Goal: Transaction & Acquisition: Purchase product/service

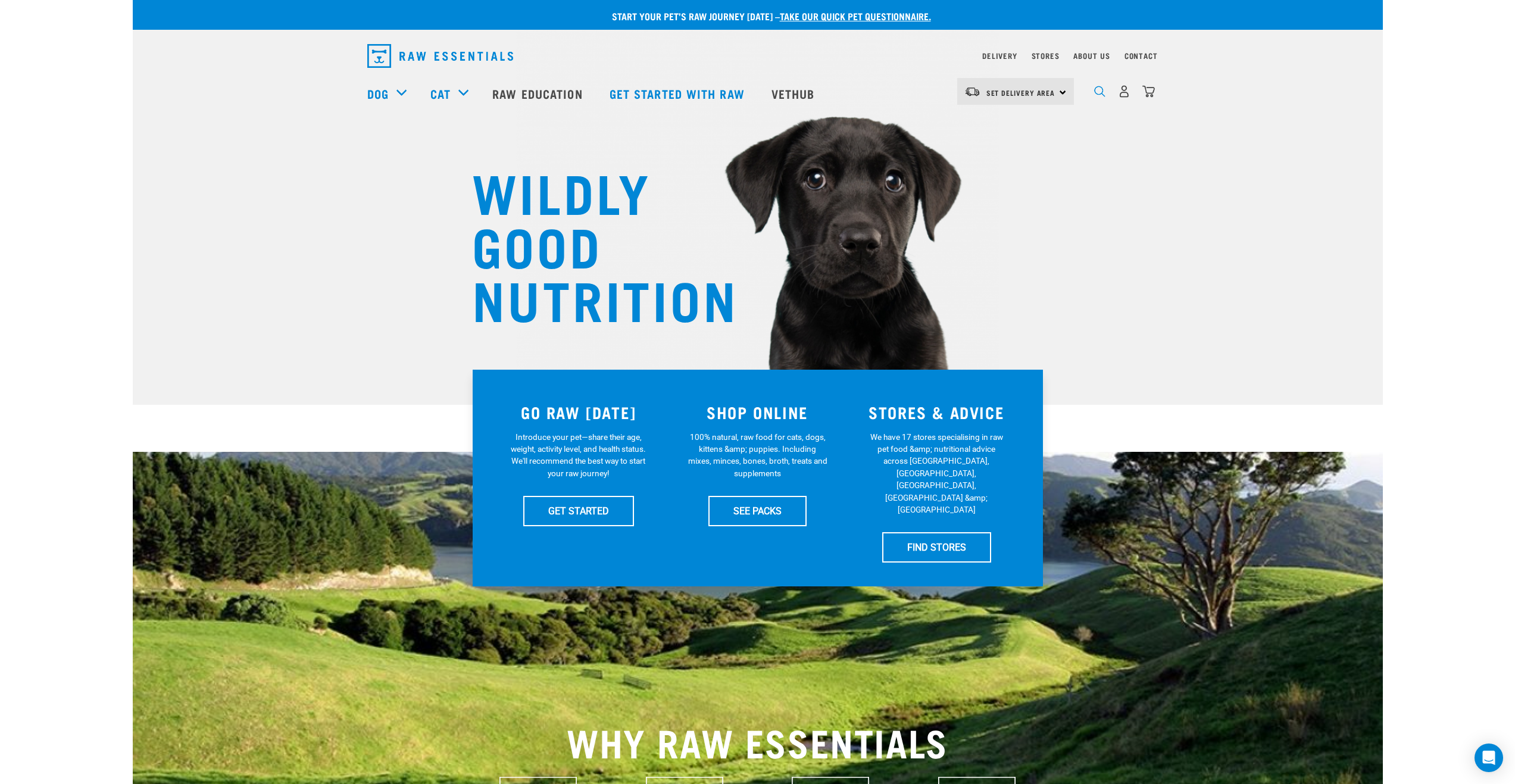
click at [1097, 92] on img "dropdown navigation" at bounding box center [1100, 91] width 11 height 11
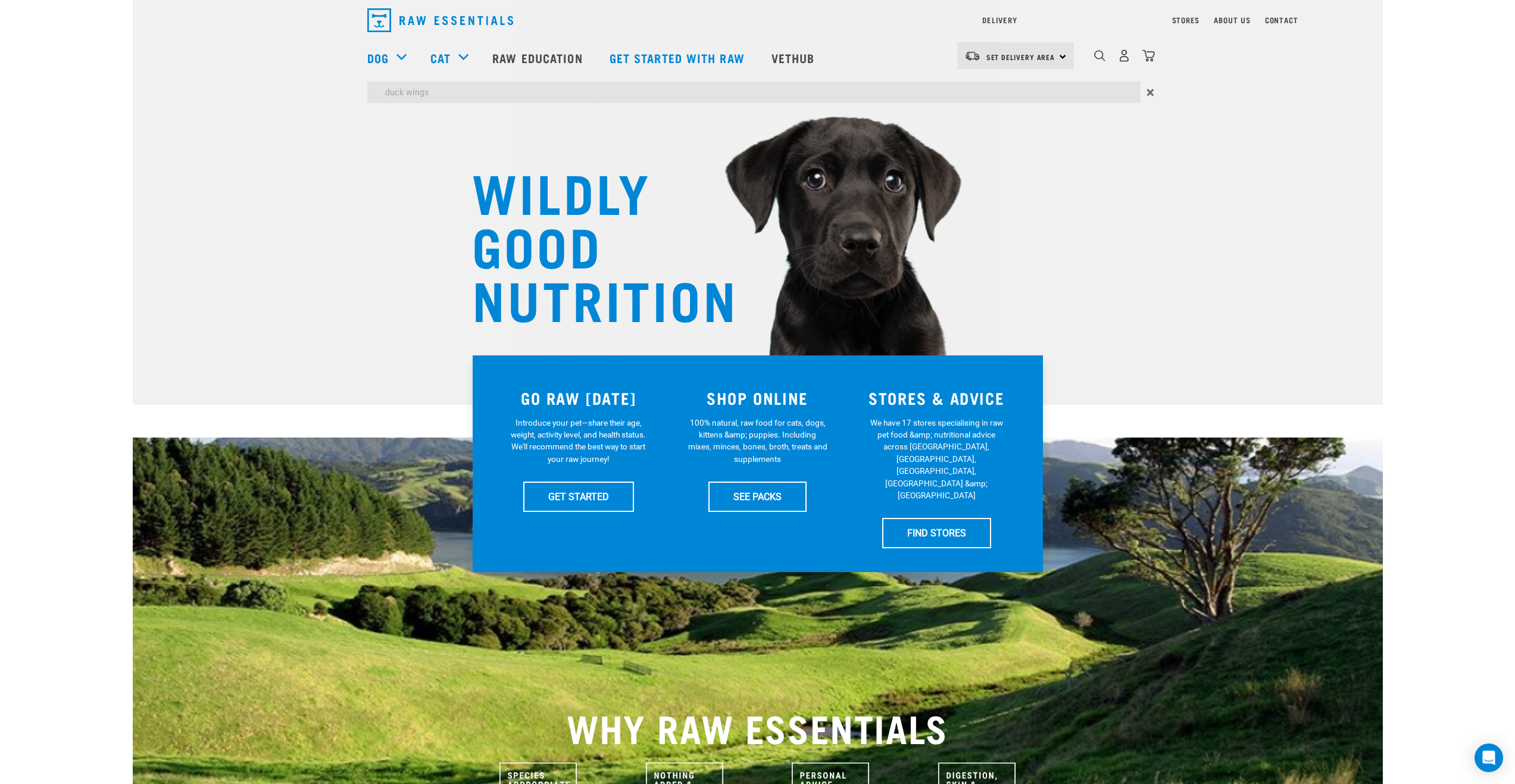
type input "duck wings"
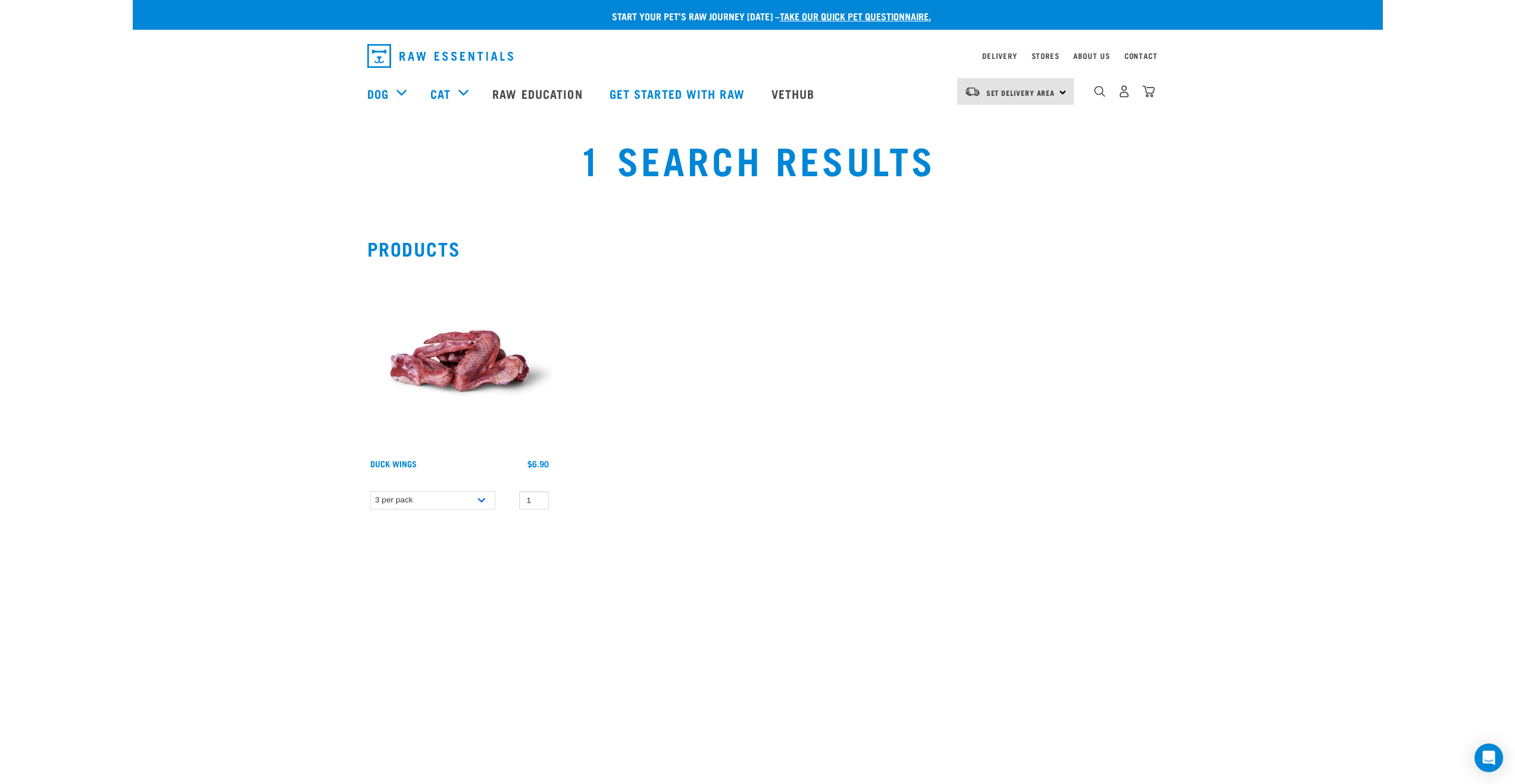
click at [461, 360] on img at bounding box center [460, 360] width 185 height 185
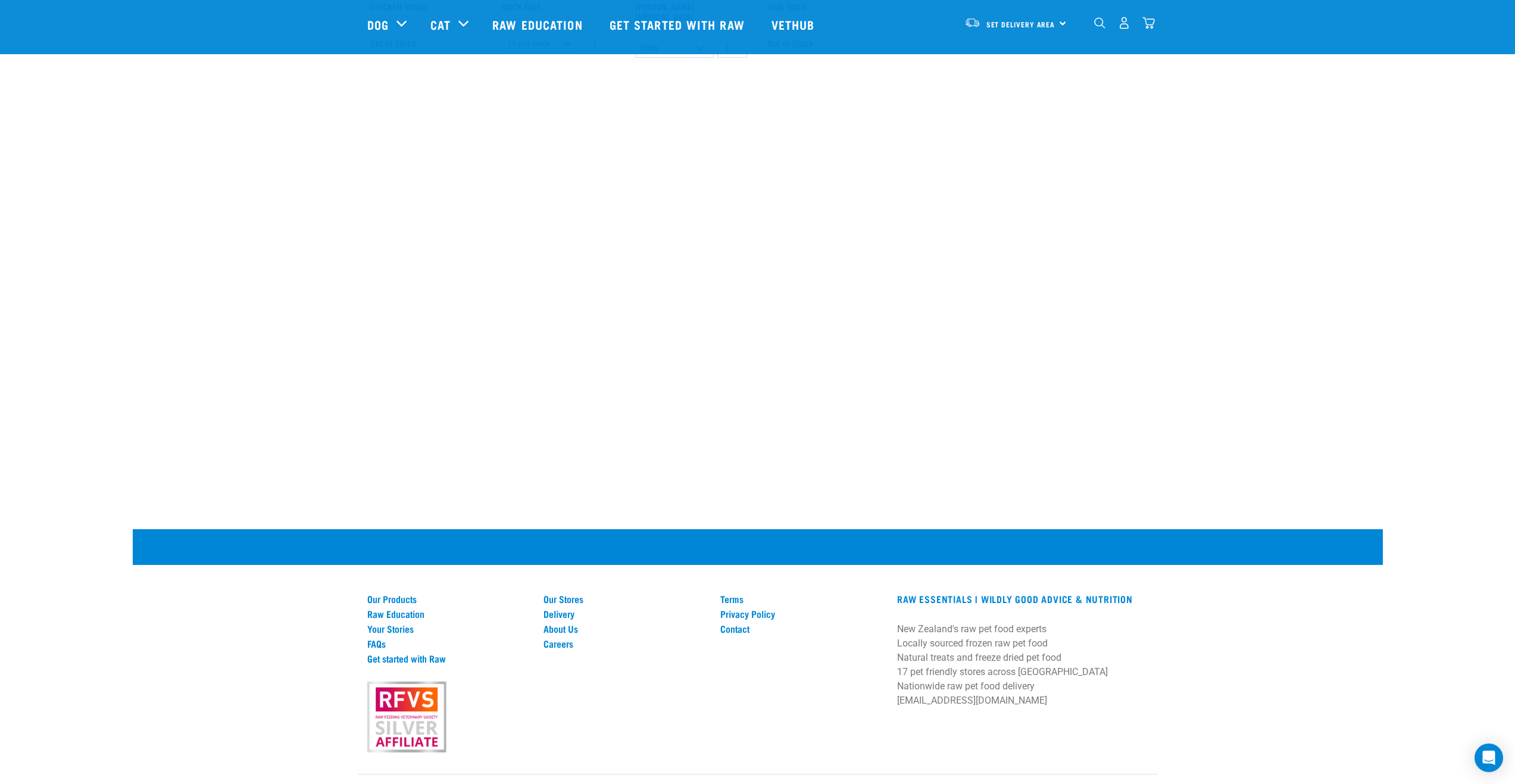
scroll to position [1002, 0]
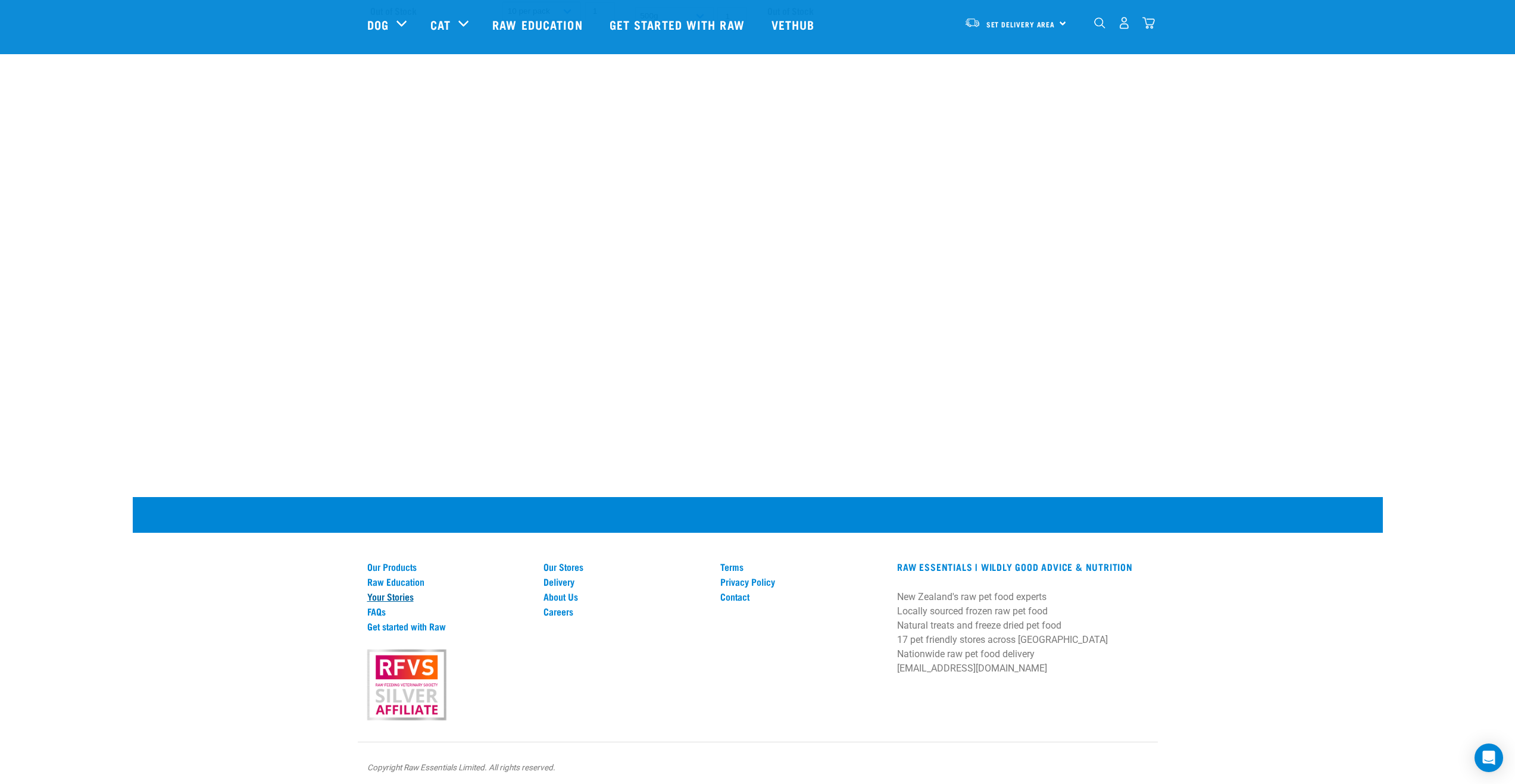
click at [393, 591] on link "Your Stories" at bounding box center [449, 596] width 163 height 11
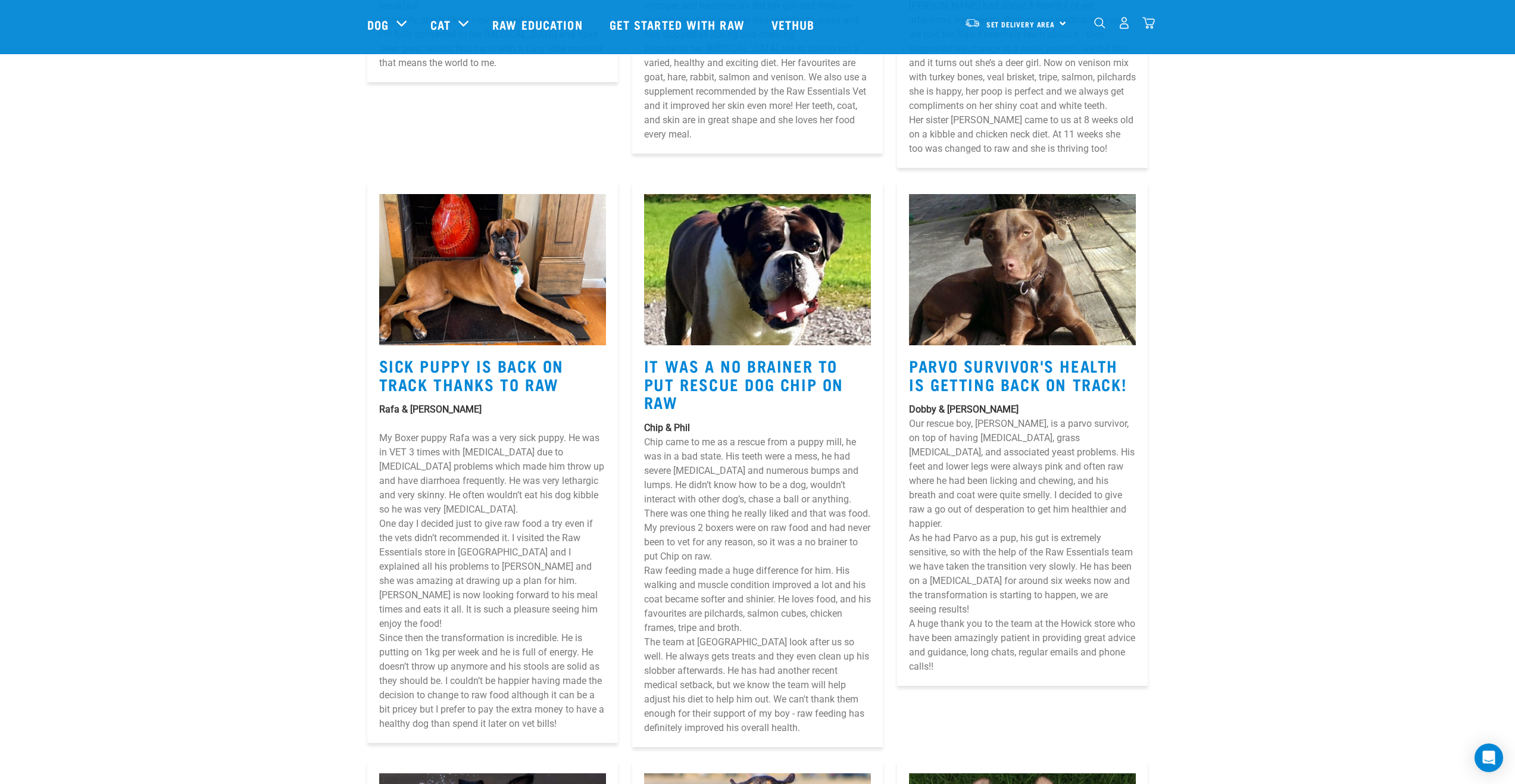
scroll to position [3987, 0]
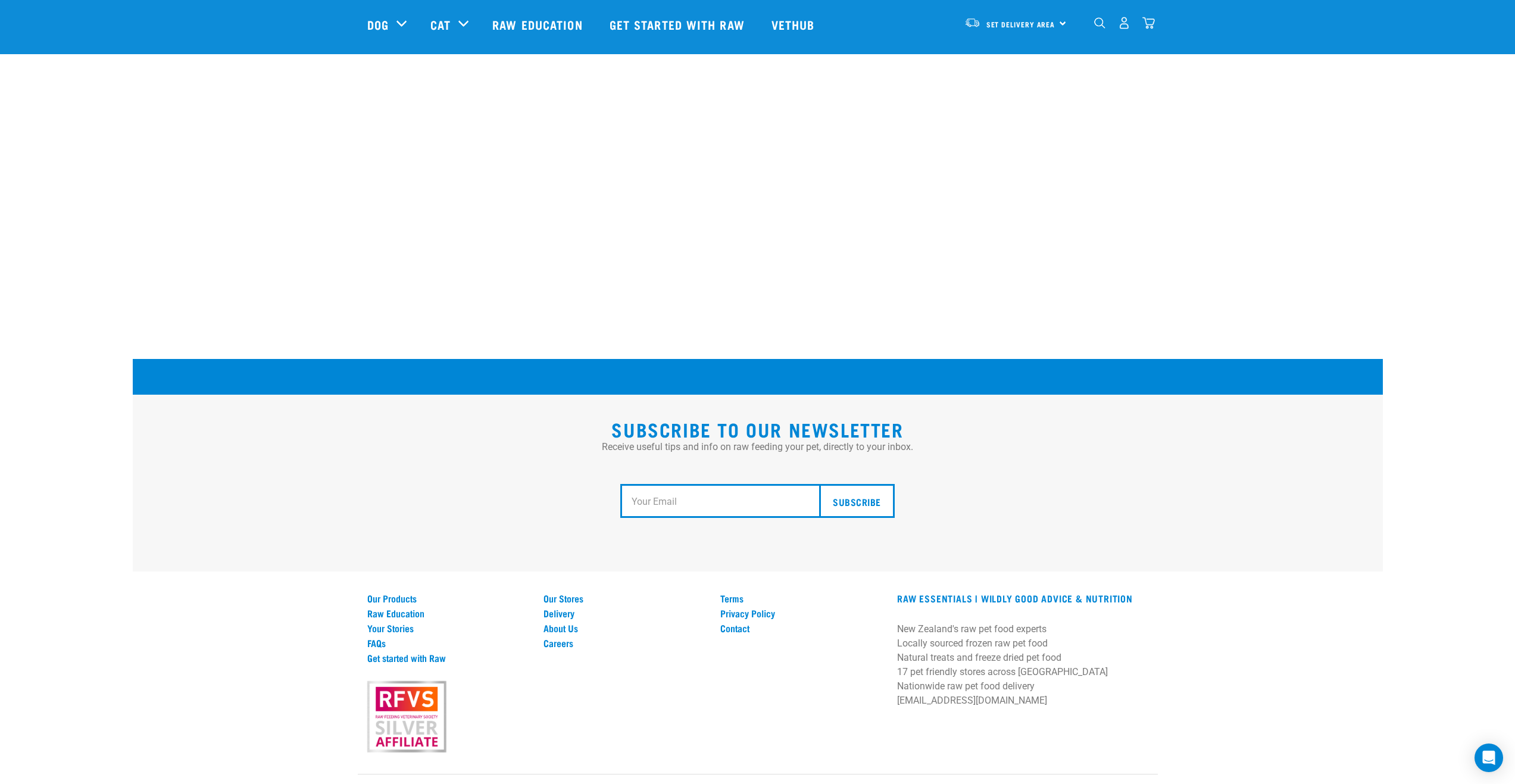
scroll to position [1995, 0]
